Goal: Check status: Check status

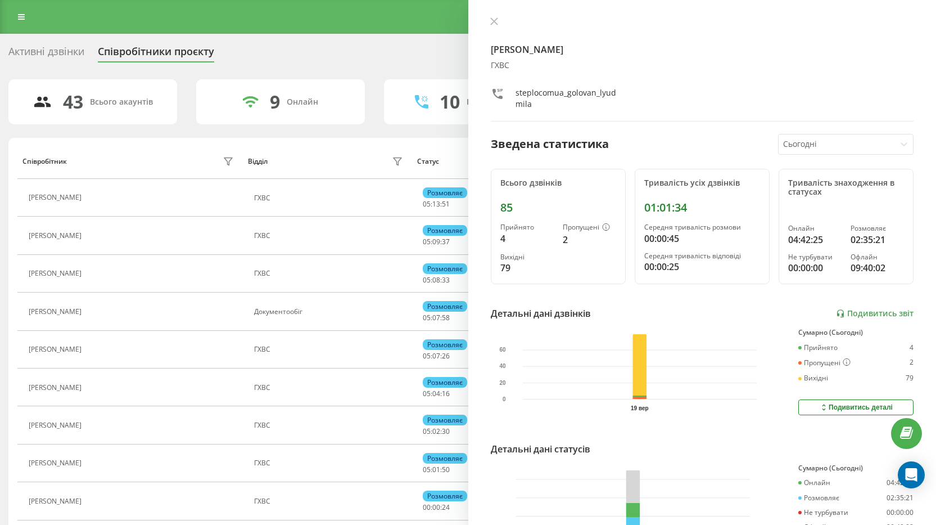
click at [498, 22] on icon at bounding box center [494, 21] width 8 height 8
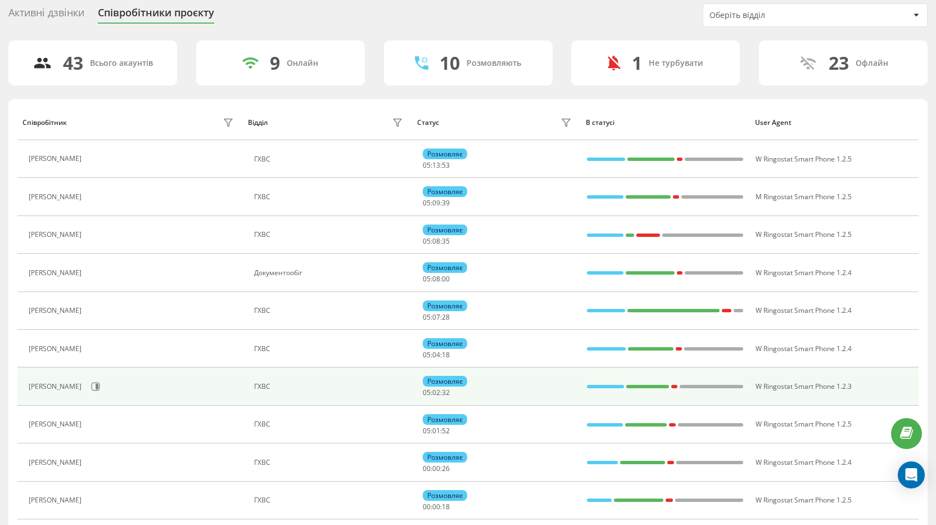
scroll to position [58, 0]
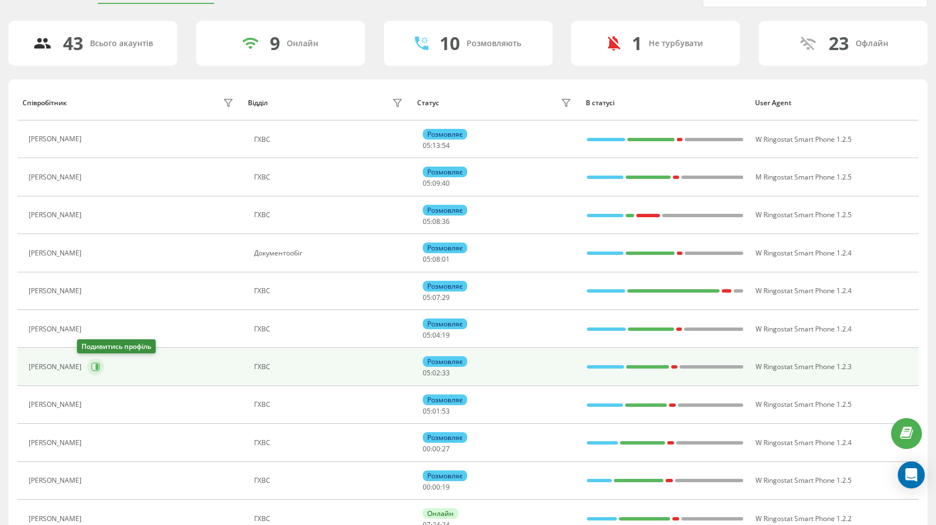
click at [91, 368] on icon at bounding box center [95, 366] width 9 height 9
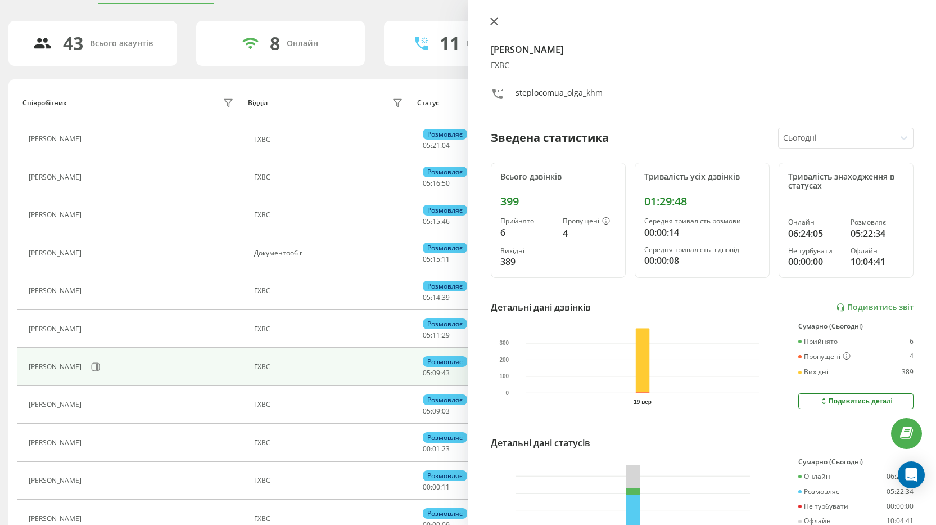
click at [492, 17] on icon at bounding box center [494, 21] width 8 height 8
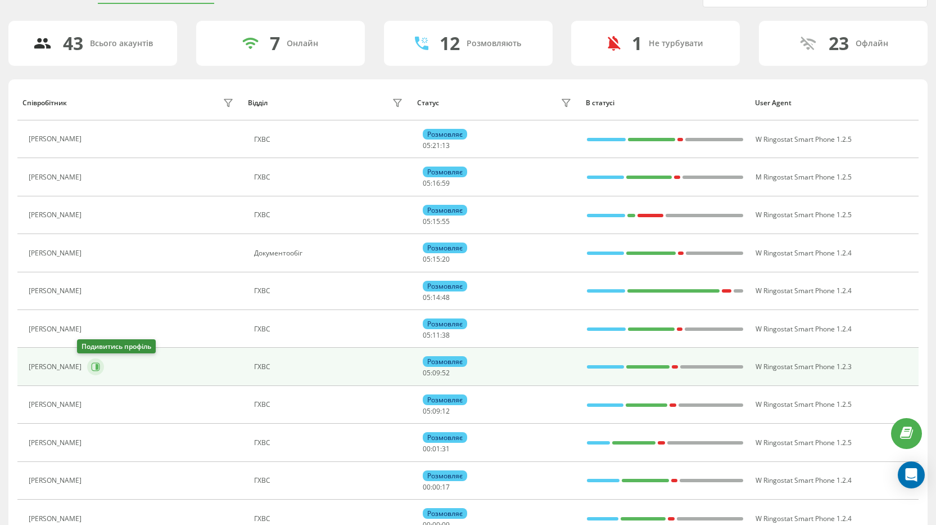
click at [87, 365] on button at bounding box center [95, 366] width 17 height 17
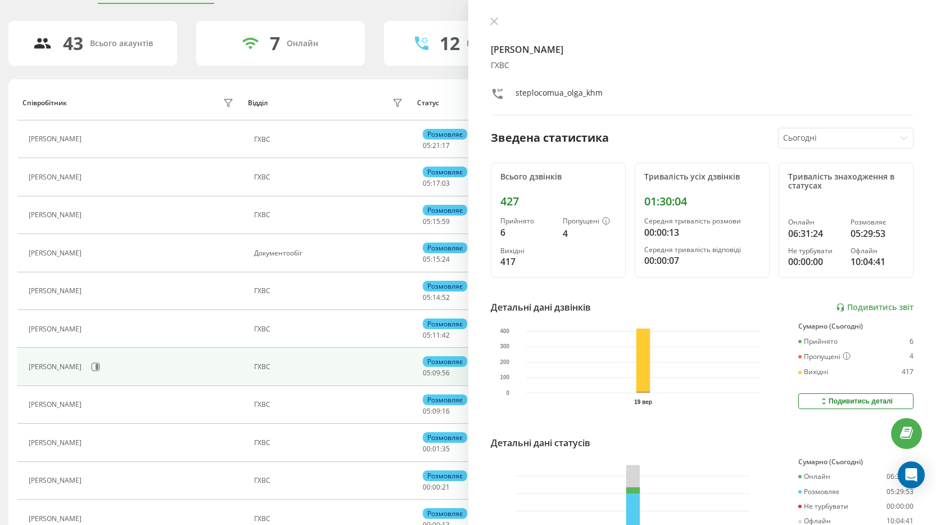
click at [822, 135] on div at bounding box center [837, 138] width 108 height 13
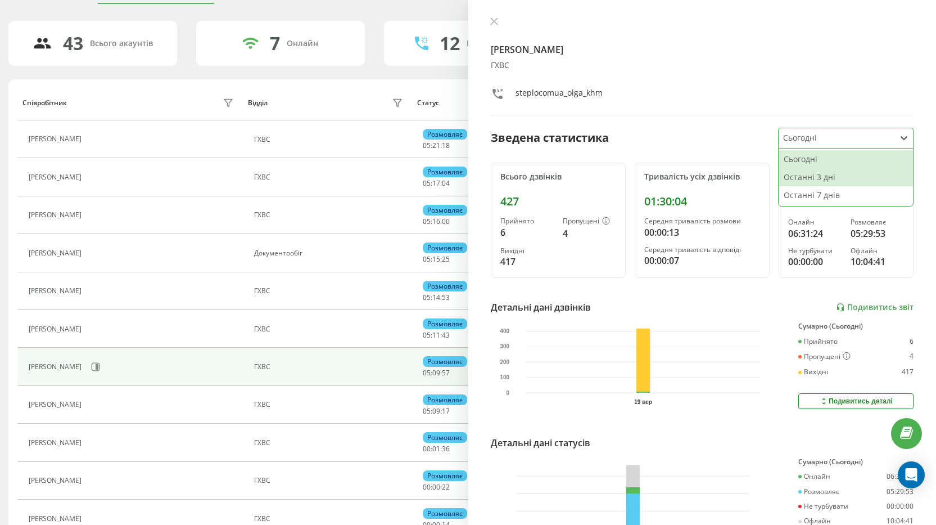
click at [822, 175] on div "Останні 3 дні" at bounding box center [846, 177] width 134 height 18
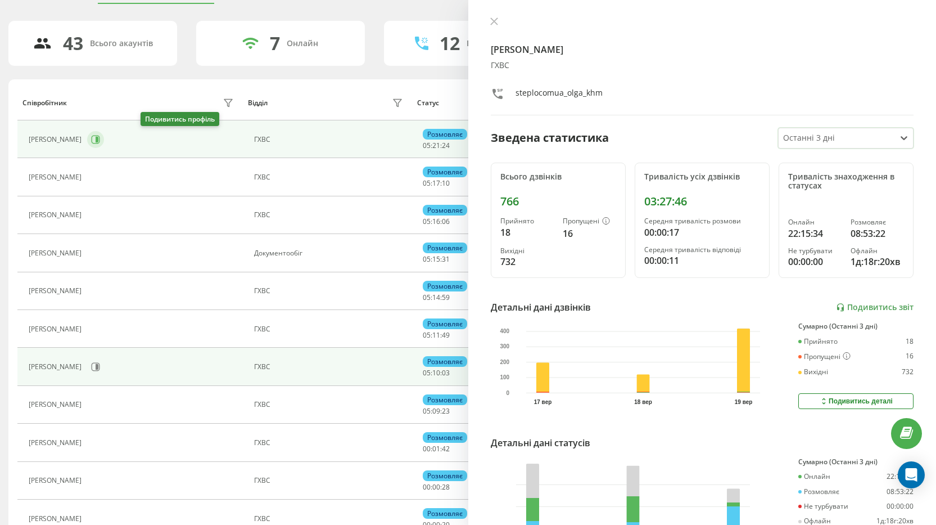
click at [100, 139] on icon at bounding box center [95, 139] width 9 height 9
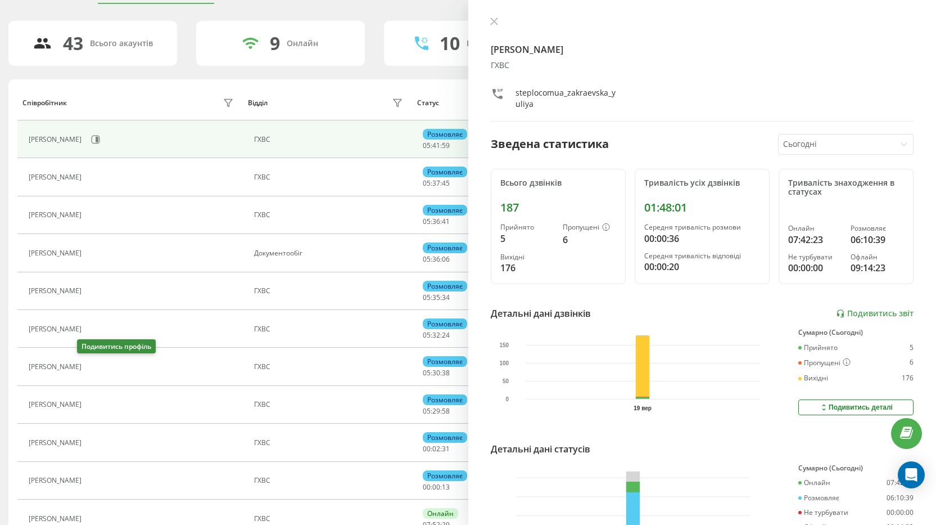
click at [94, 365] on icon at bounding box center [95, 367] width 3 height 6
